Goal: Answer question/provide support: Share knowledge or assist other users

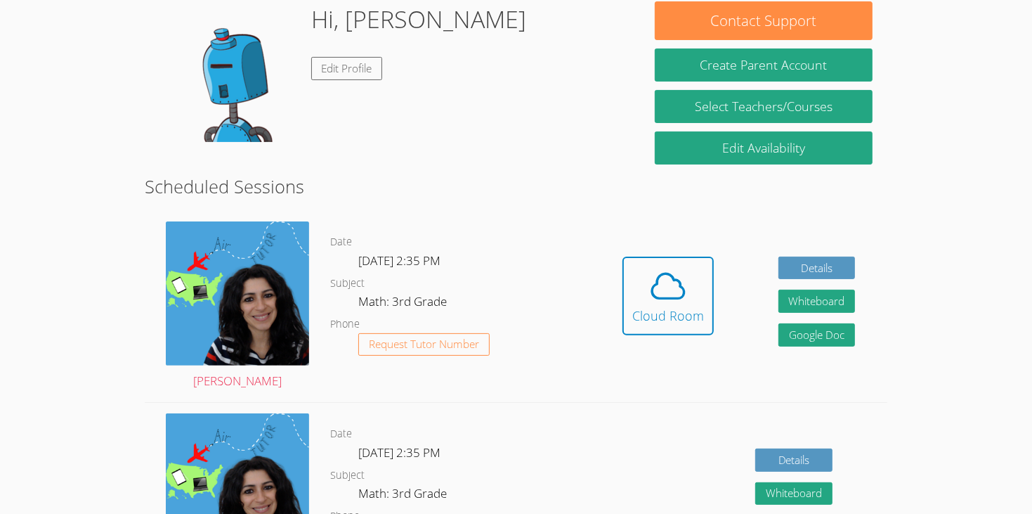
scroll to position [227, 0]
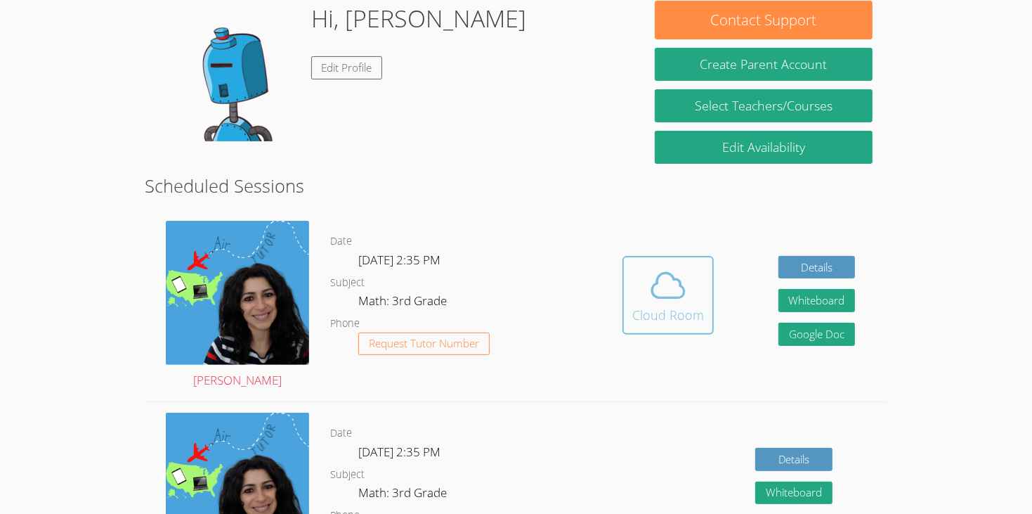
click at [670, 278] on icon at bounding box center [668, 285] width 32 height 25
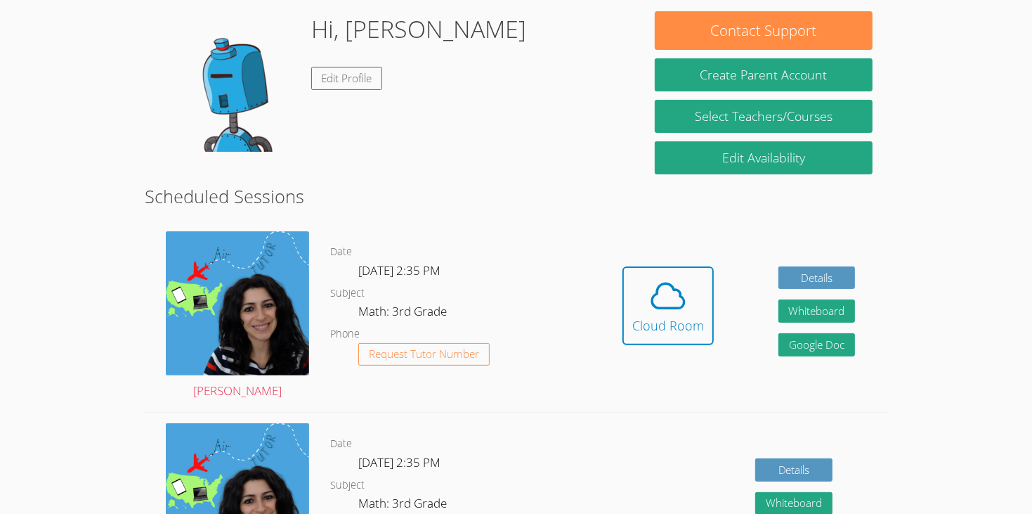
scroll to position [215, 0]
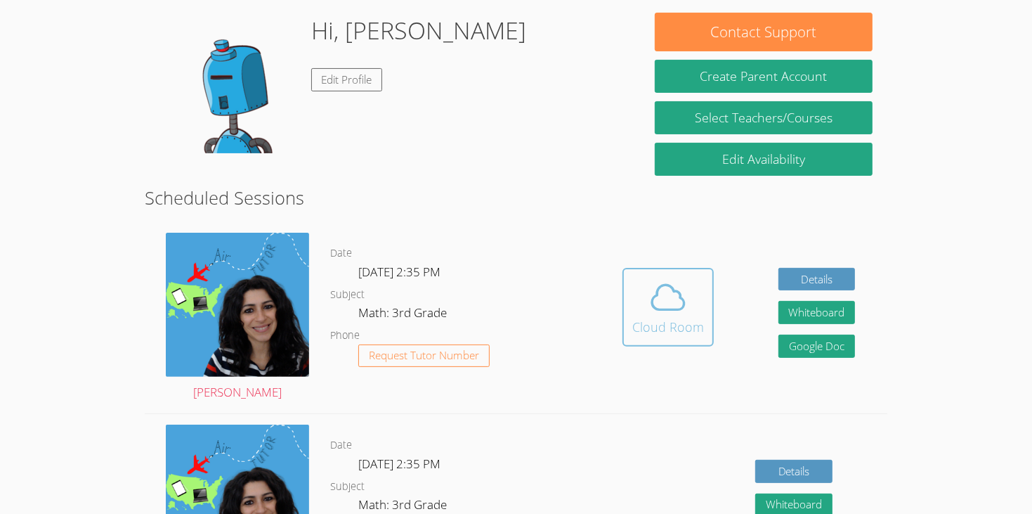
click at [693, 280] on span at bounding box center [668, 297] width 72 height 39
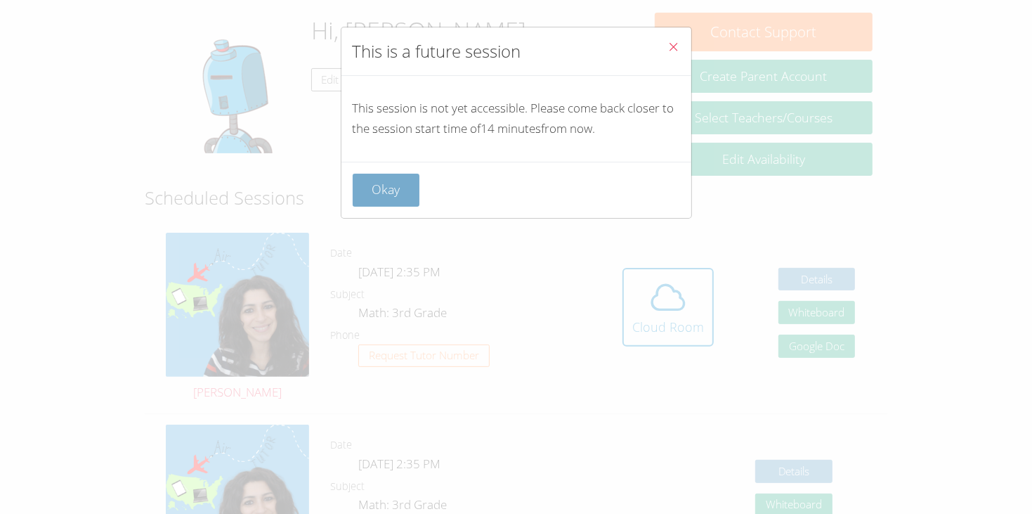
click at [374, 195] on button "Okay" at bounding box center [386, 190] width 67 height 33
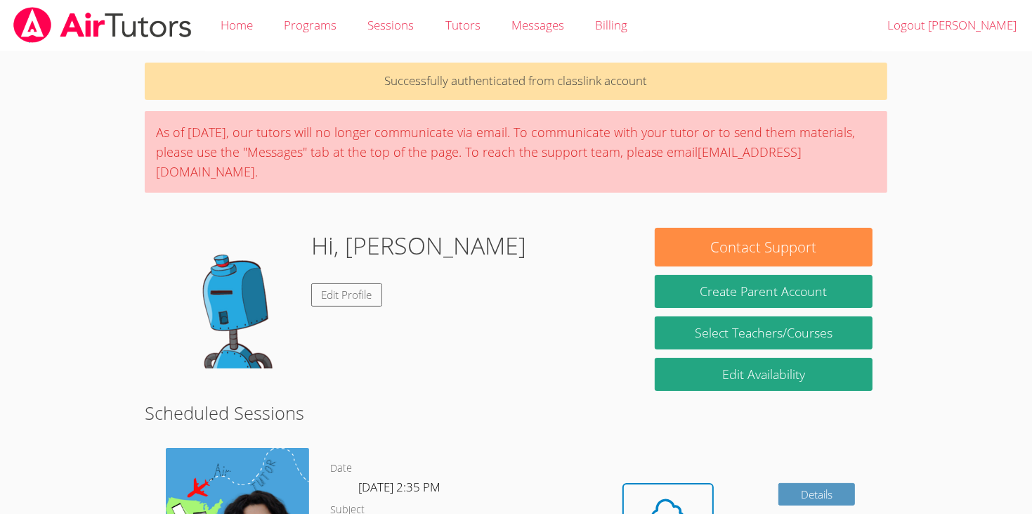
click at [688, 493] on span at bounding box center [668, 512] width 72 height 39
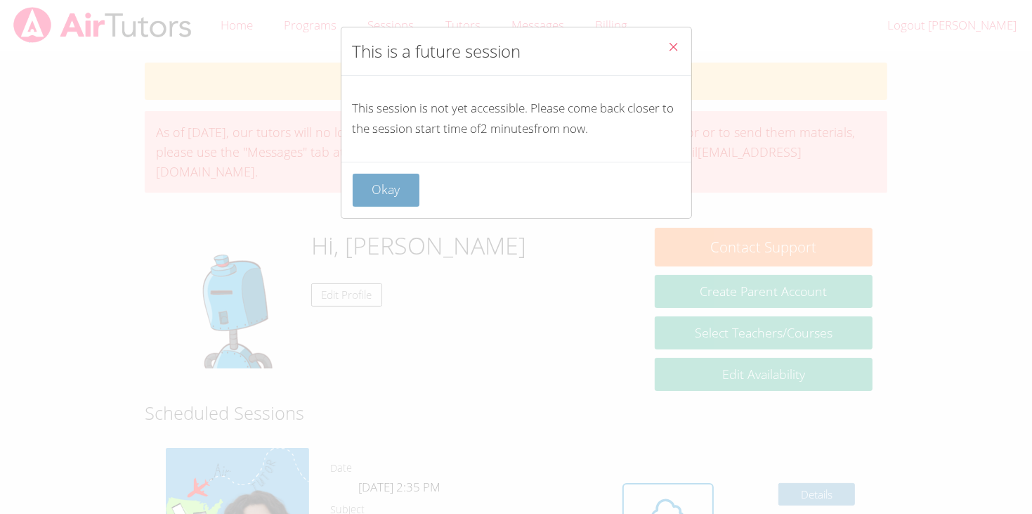
click at [400, 191] on button "Okay" at bounding box center [386, 190] width 67 height 33
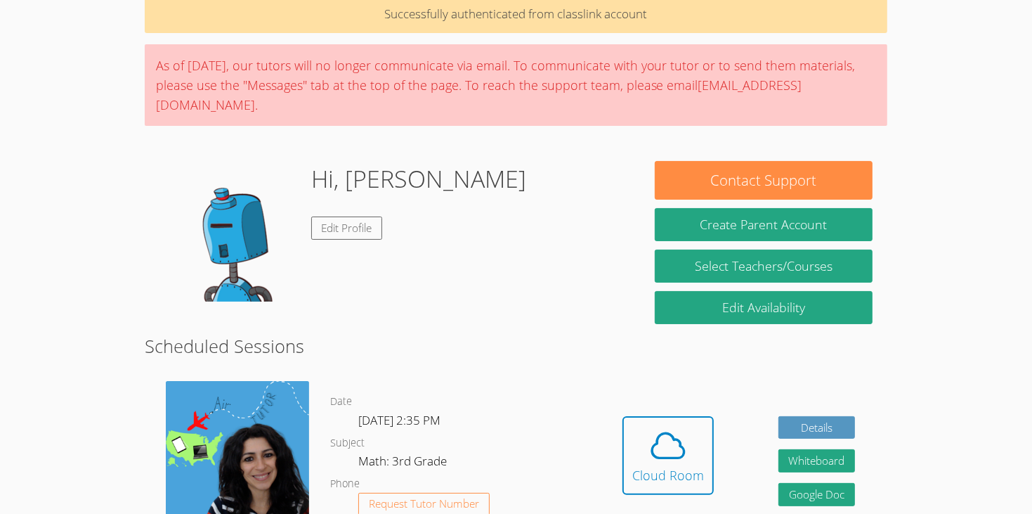
scroll to position [65, 0]
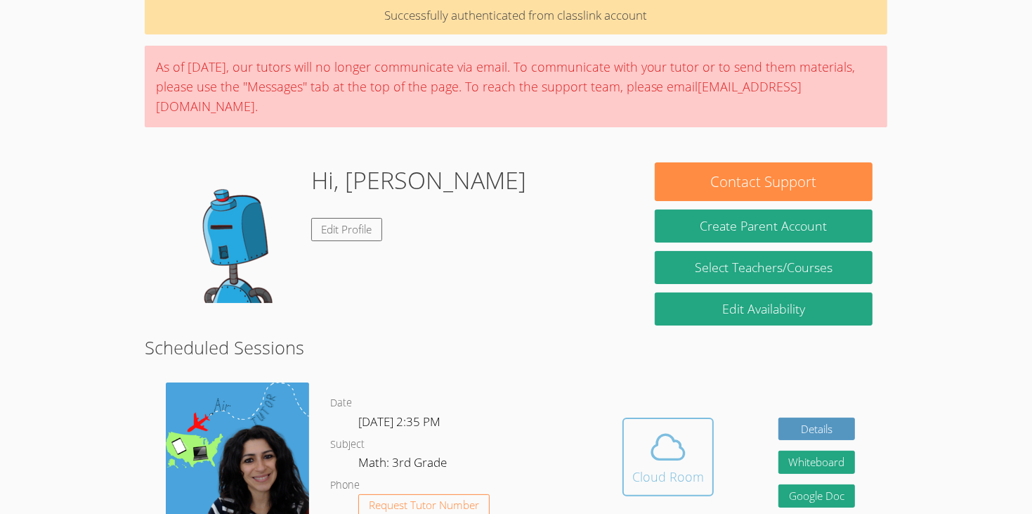
click at [693, 467] on div "Cloud Room" at bounding box center [668, 477] width 72 height 20
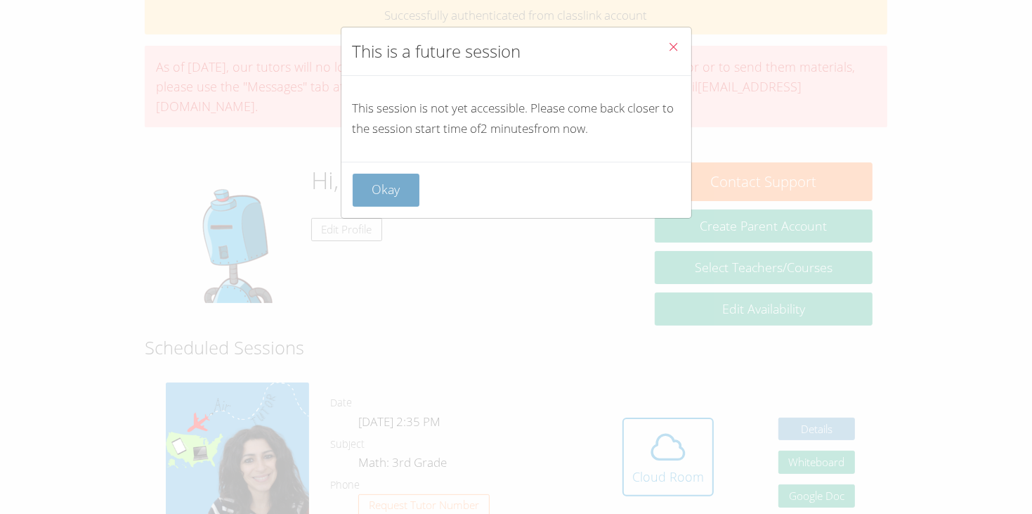
click at [391, 174] on button "Okay" at bounding box center [386, 190] width 67 height 33
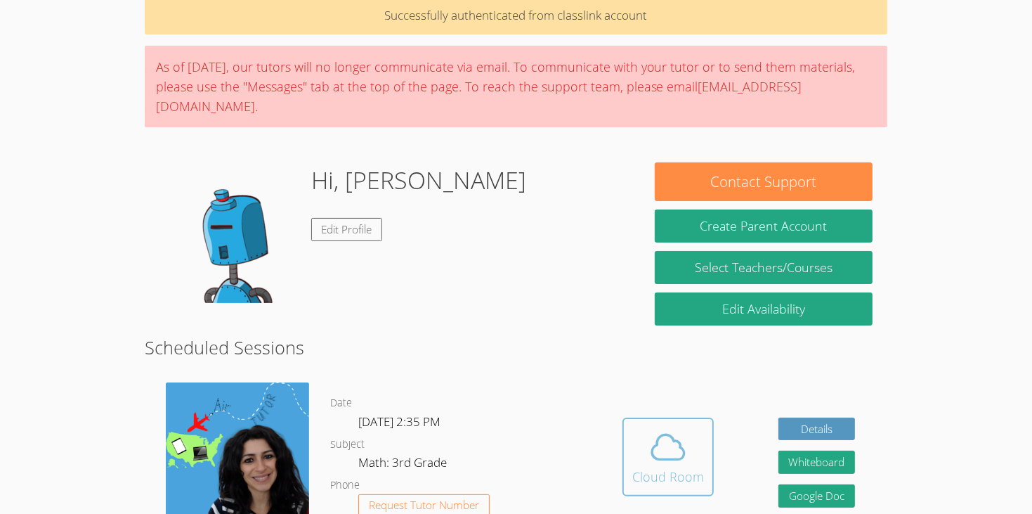
click at [667, 467] on div "Cloud Room" at bounding box center [668, 477] width 72 height 20
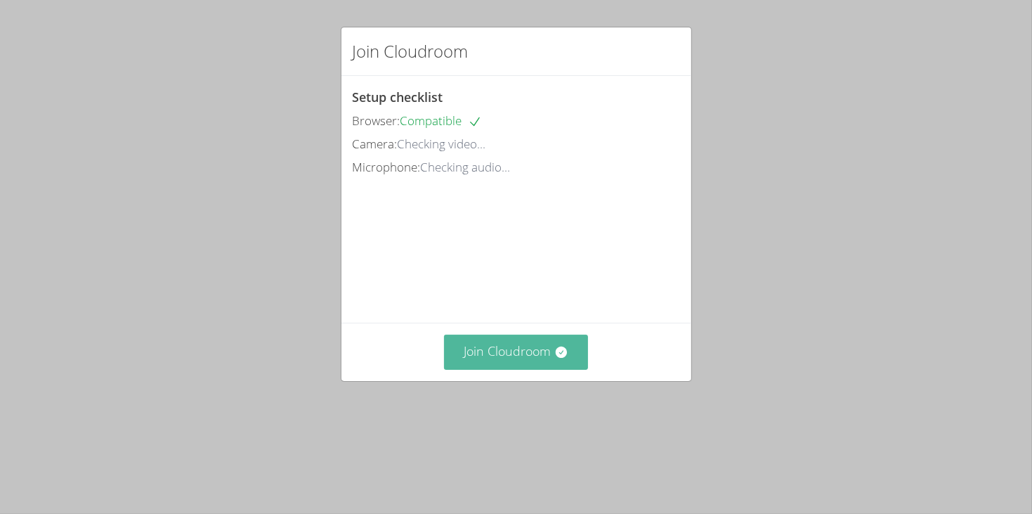
click at [563, 369] on button "Join Cloudroom" at bounding box center [516, 351] width 144 height 34
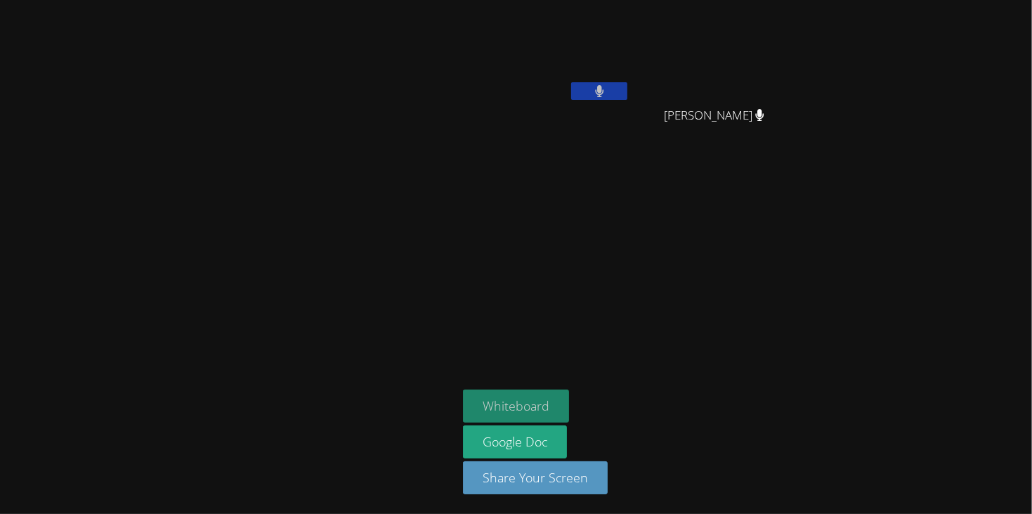
click at [539, 398] on button "Whiteboard" at bounding box center [516, 405] width 106 height 33
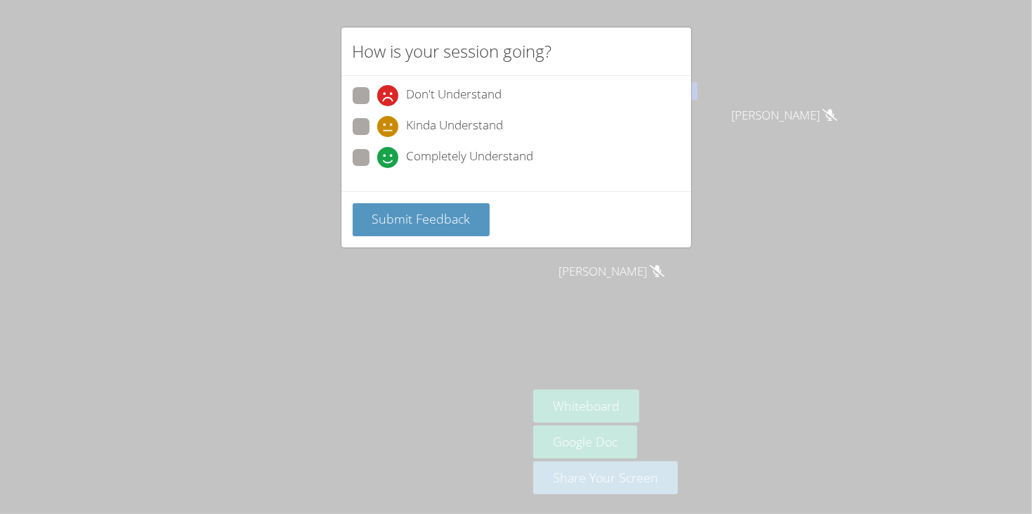
click at [507, 159] on span "Completely Understand" at bounding box center [470, 157] width 127 height 21
click at [389, 159] on input "Completely Understand" at bounding box center [383, 155] width 12 height 12
radio input "true"
click at [478, 215] on button "Submit Feedback" at bounding box center [422, 219] width 138 height 33
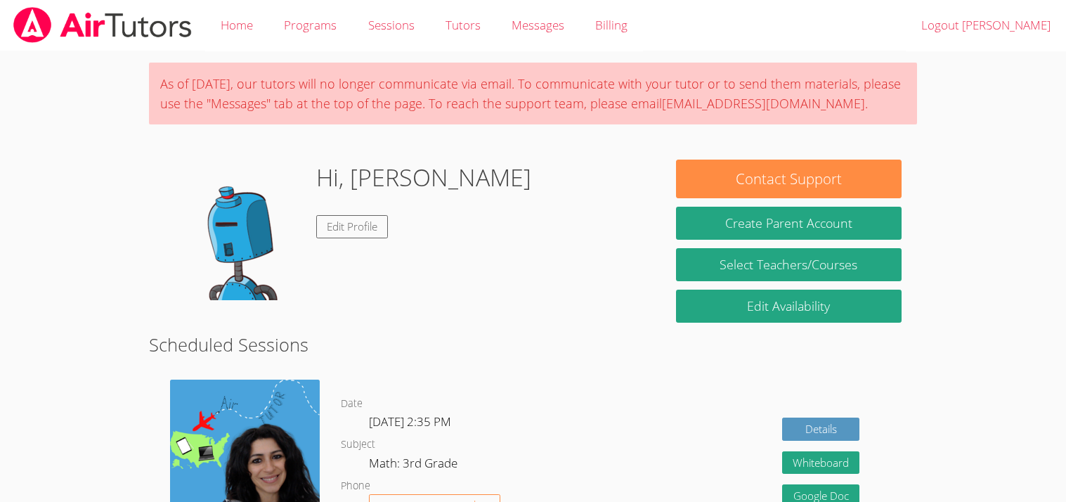
click at [309, 39] on link "Programs" at bounding box center [310, 25] width 84 height 51
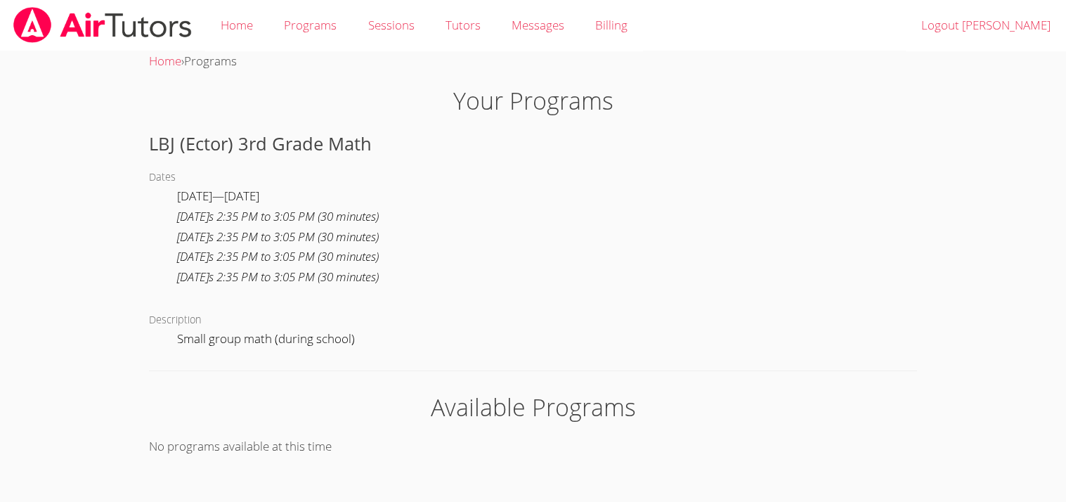
click at [387, 30] on link "Sessions" at bounding box center [390, 25] width 77 height 51
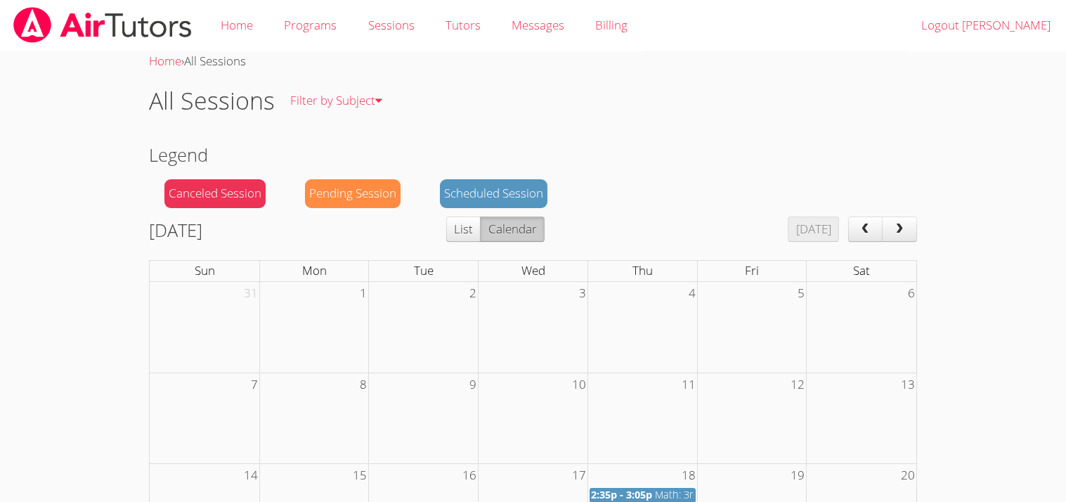
click at [260, 16] on link "Home" at bounding box center [236, 25] width 63 height 51
